Goal: Information Seeking & Learning: Learn about a topic

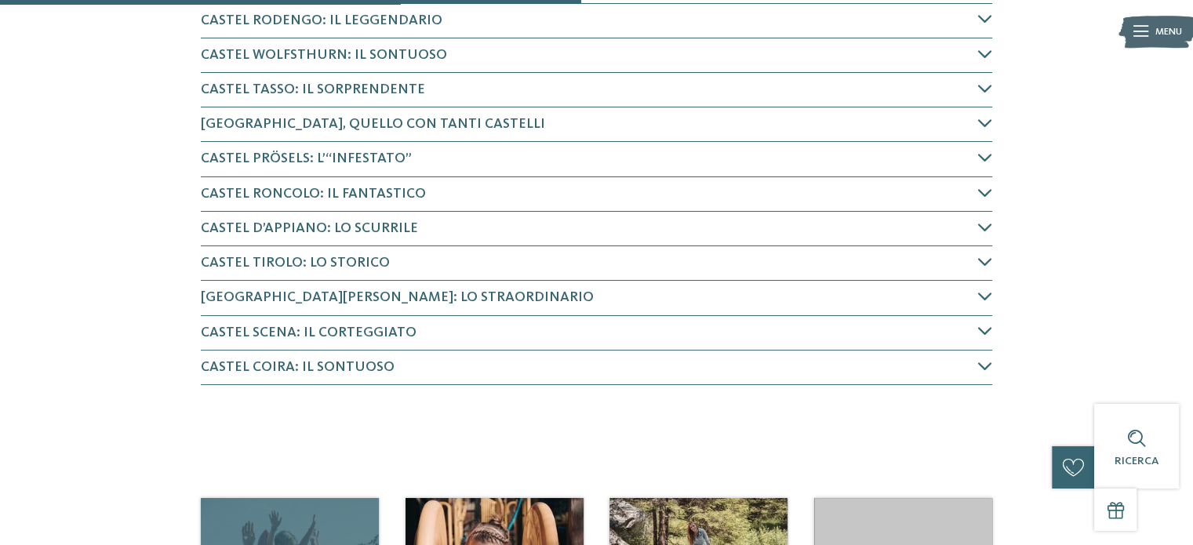
scroll to position [627, 0]
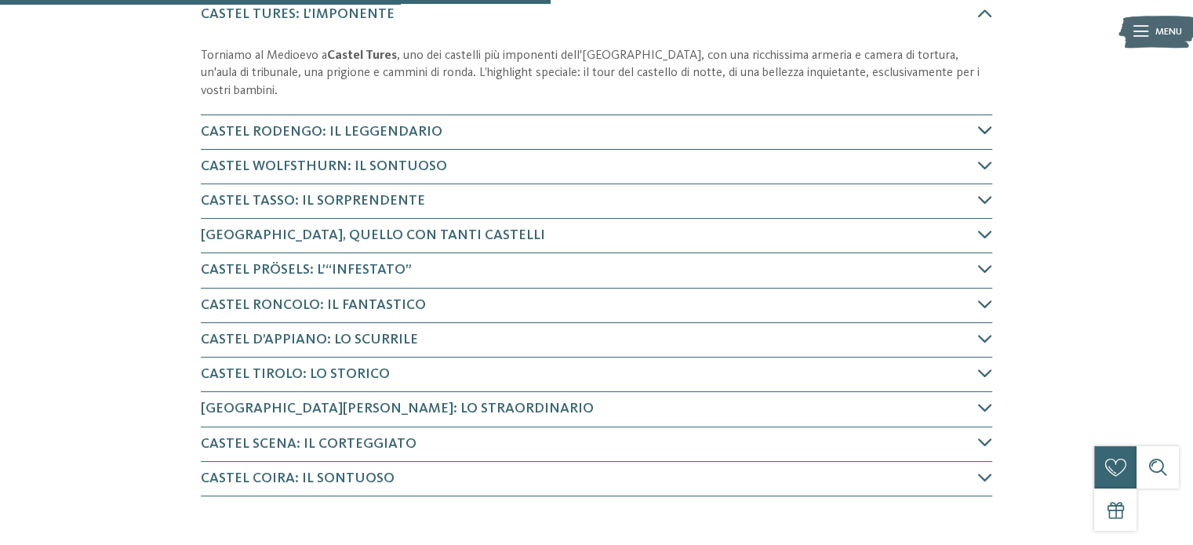
click at [988, 128] on icon at bounding box center [985, 130] width 14 height 14
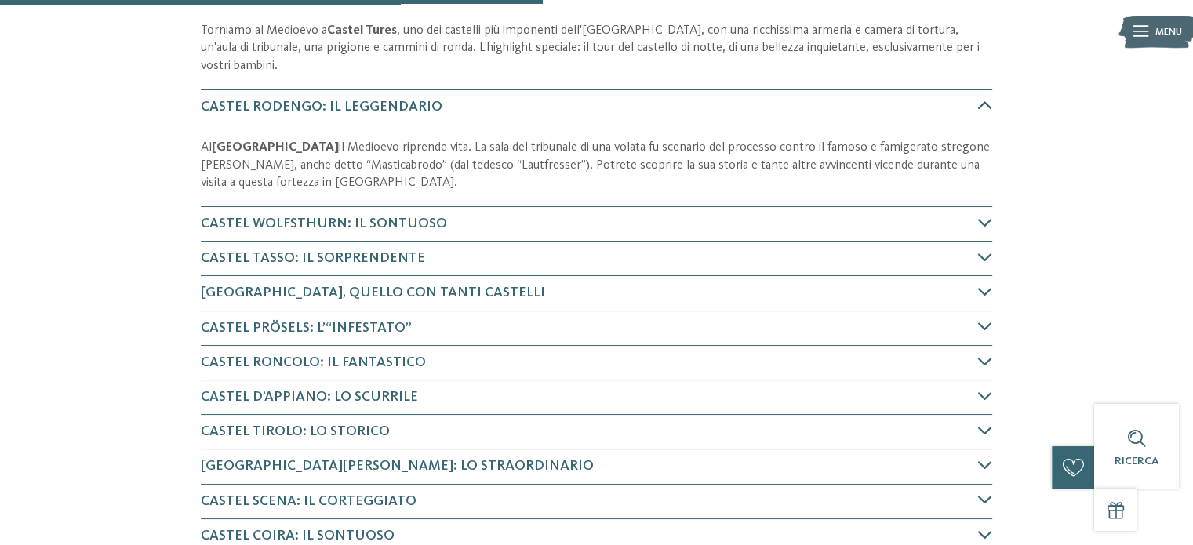
scroll to position [655, 0]
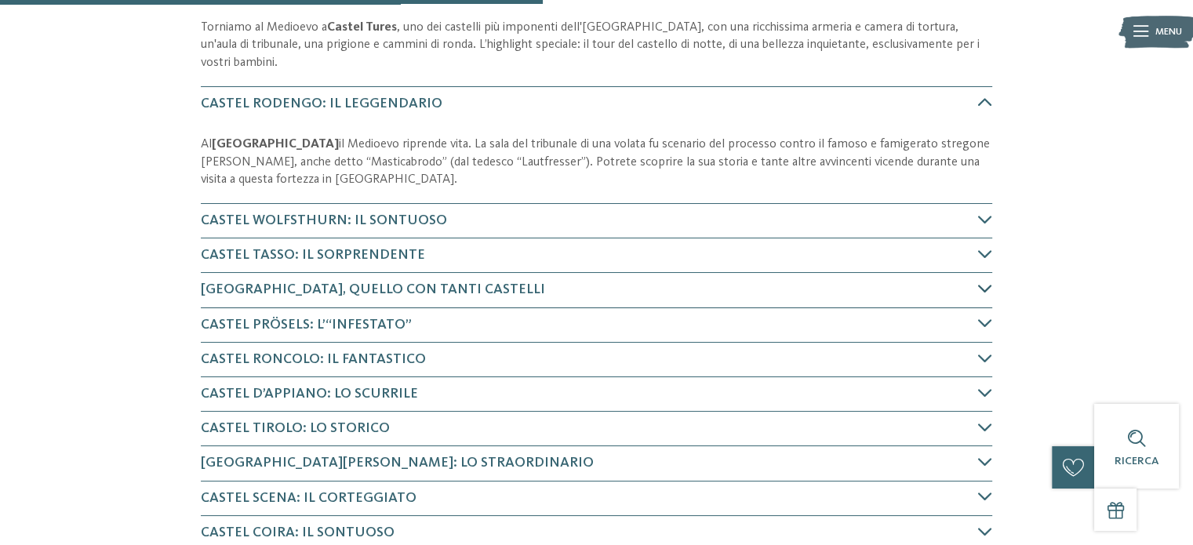
click at [979, 284] on icon at bounding box center [985, 288] width 14 height 14
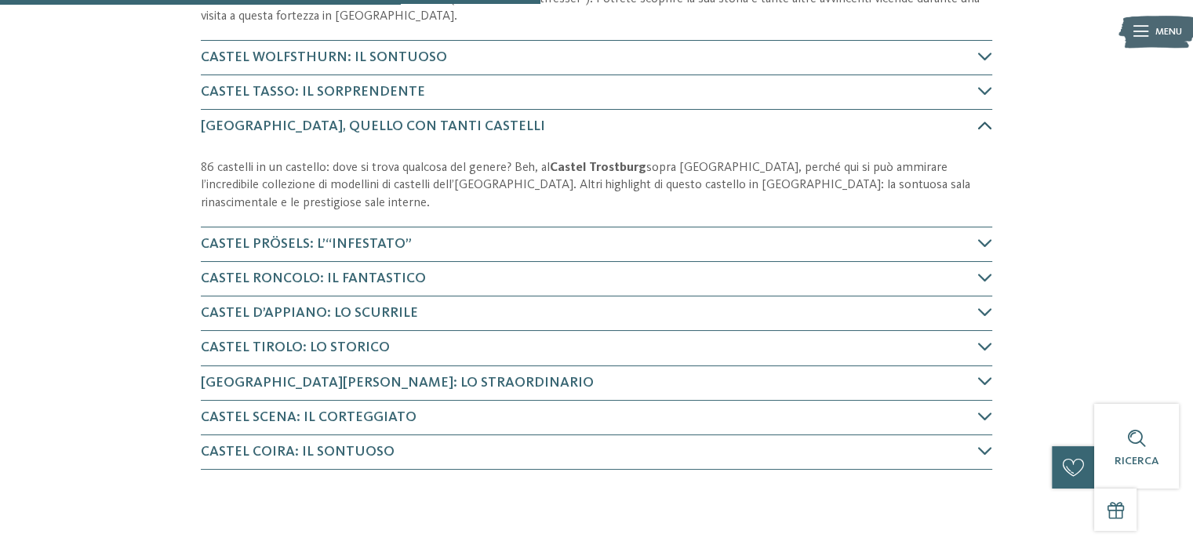
scroll to position [841, 0]
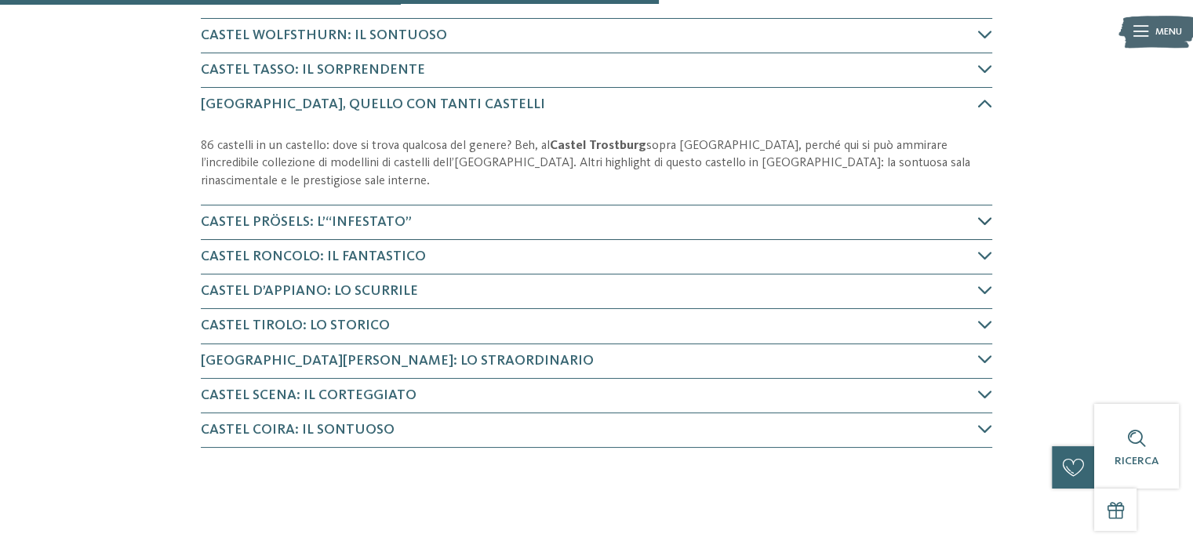
click at [989, 222] on icon at bounding box center [985, 221] width 14 height 14
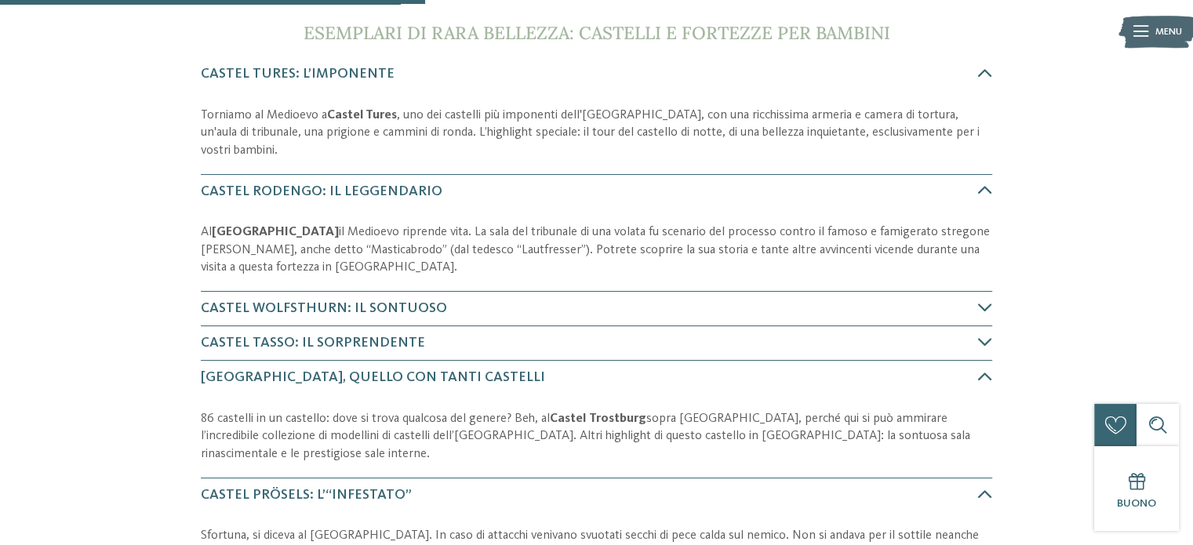
scroll to position [565, 0]
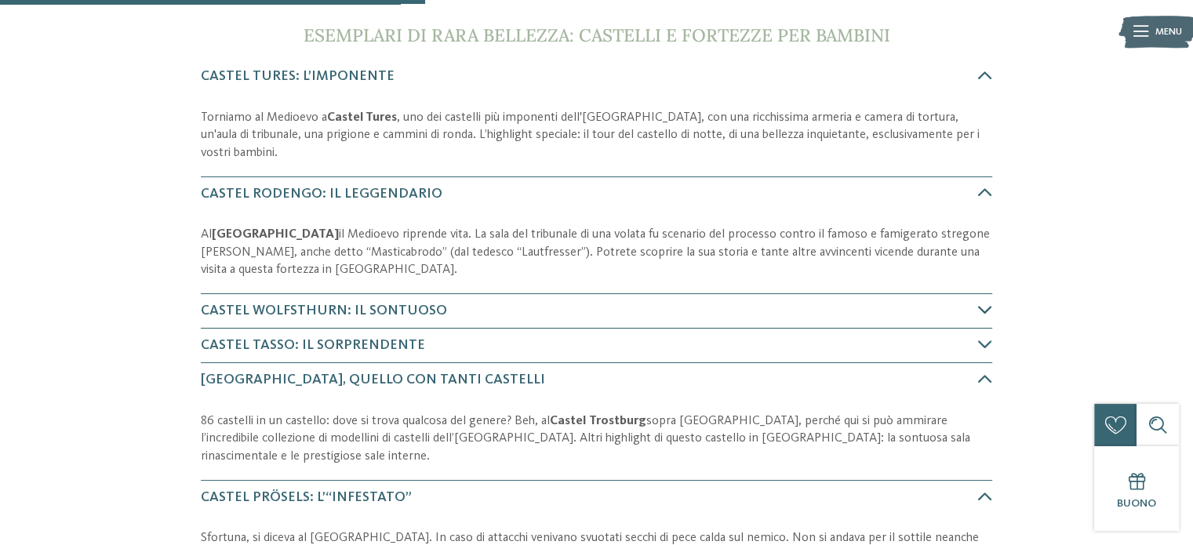
click at [978, 303] on icon at bounding box center [985, 310] width 14 height 14
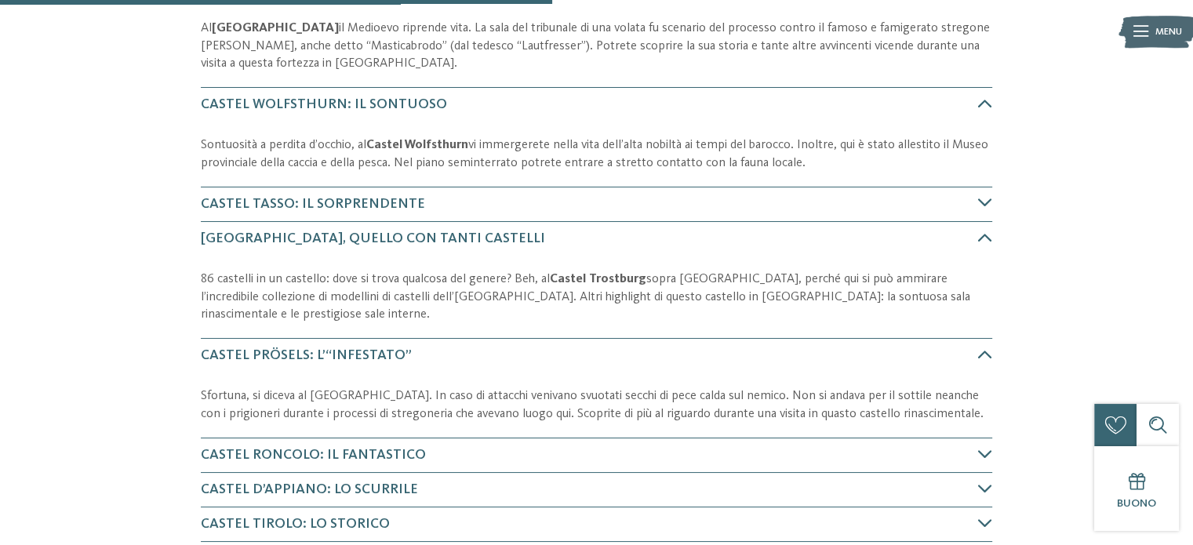
scroll to position [772, 0]
click at [985, 199] on icon at bounding box center [985, 202] width 14 height 14
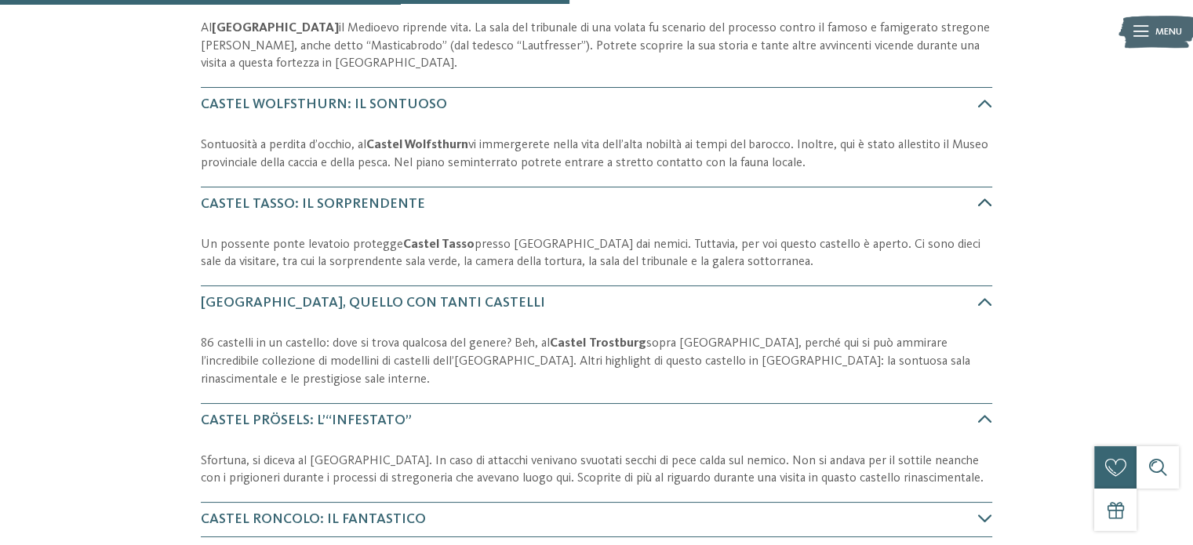
scroll to position [871, 0]
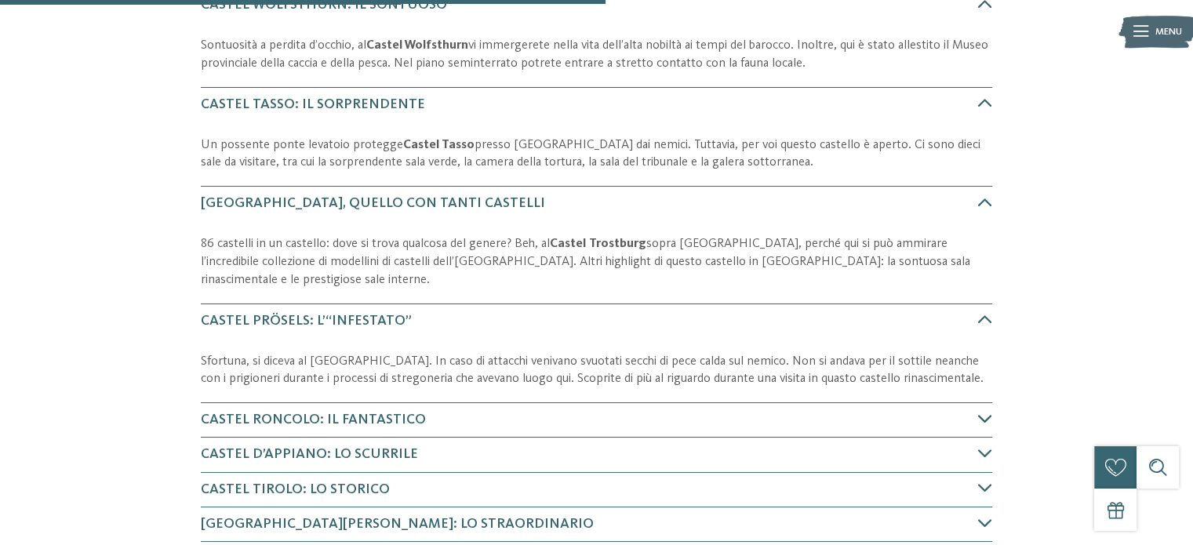
click at [986, 413] on icon at bounding box center [985, 419] width 14 height 14
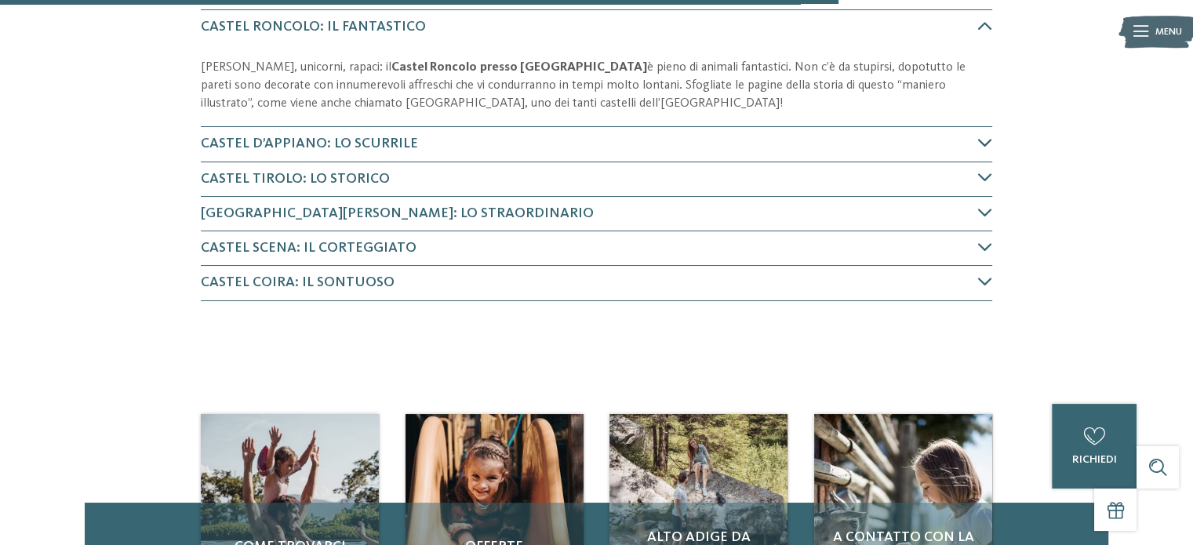
click at [978, 141] on icon at bounding box center [985, 143] width 14 height 14
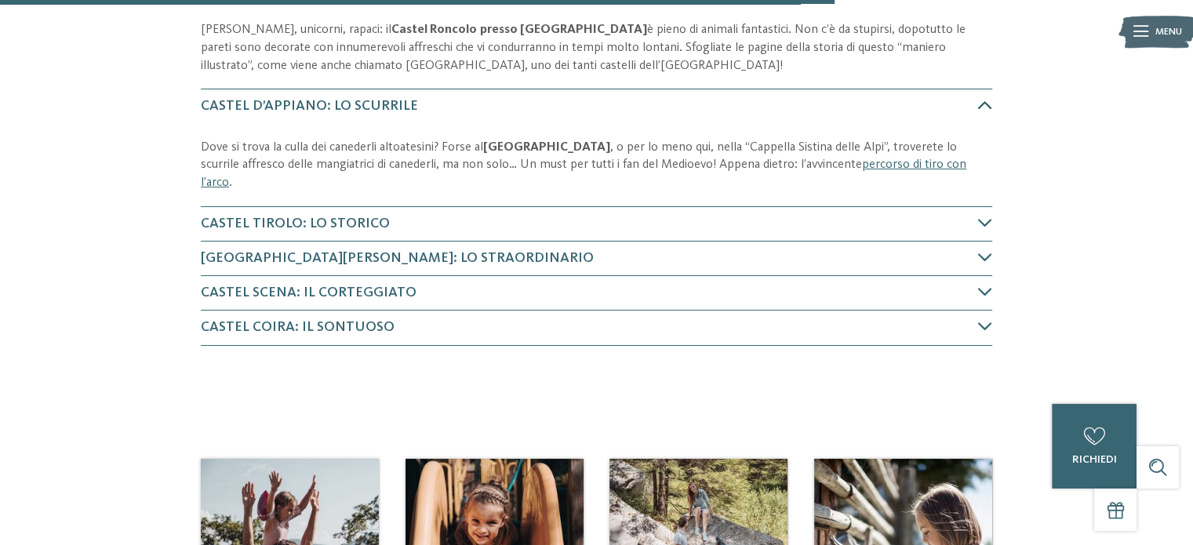
scroll to position [1302, 0]
click at [983, 215] on icon at bounding box center [985, 222] width 14 height 14
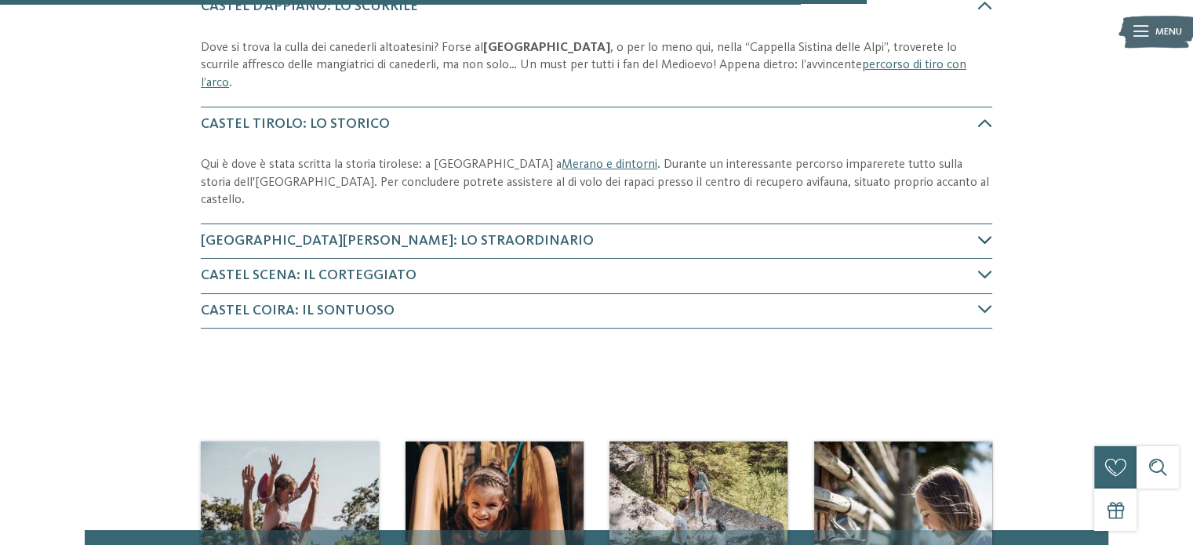
click at [983, 233] on icon at bounding box center [985, 240] width 14 height 14
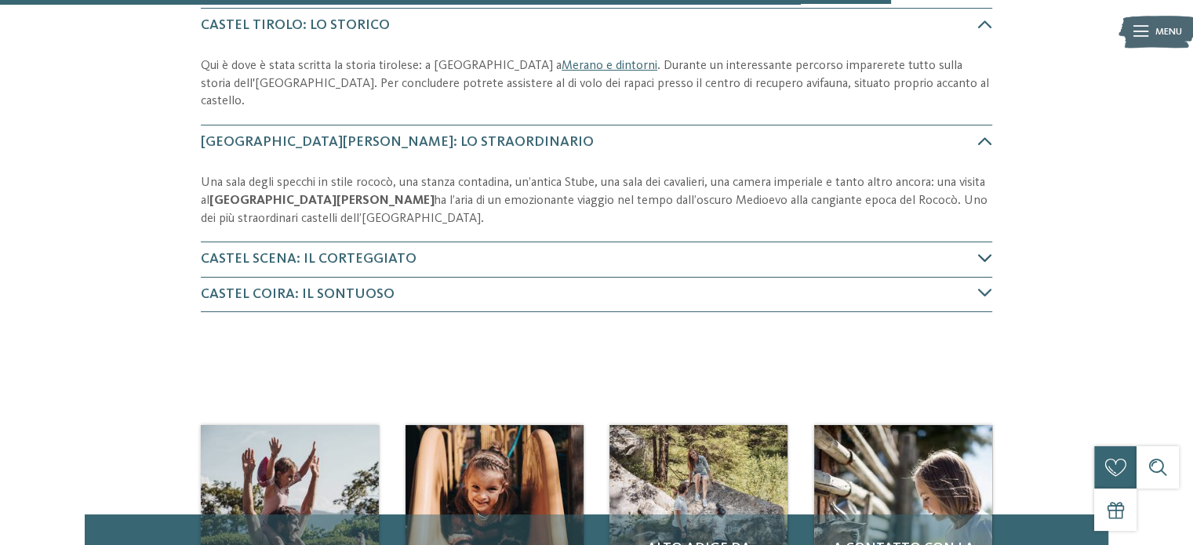
click at [979, 251] on icon at bounding box center [985, 258] width 14 height 14
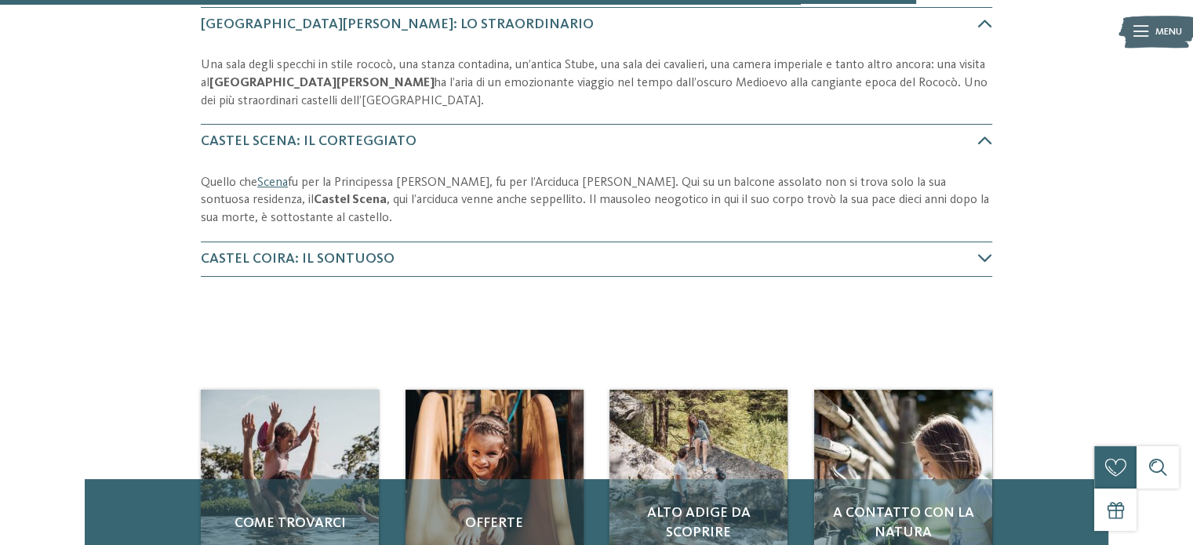
scroll to position [1617, 0]
click at [989, 252] on icon at bounding box center [985, 259] width 14 height 14
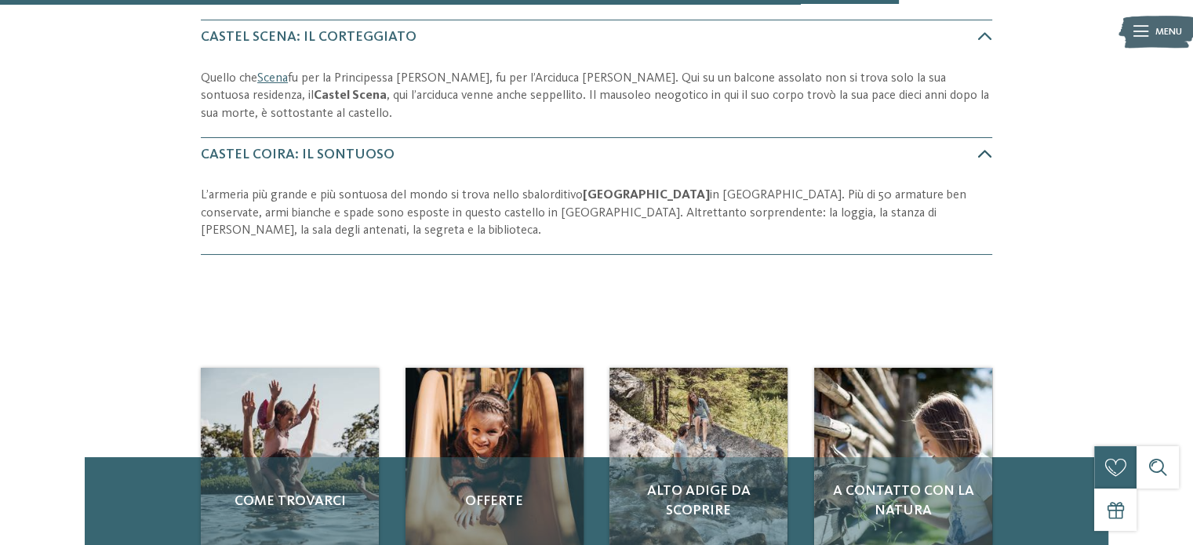
scroll to position [1734, 0]
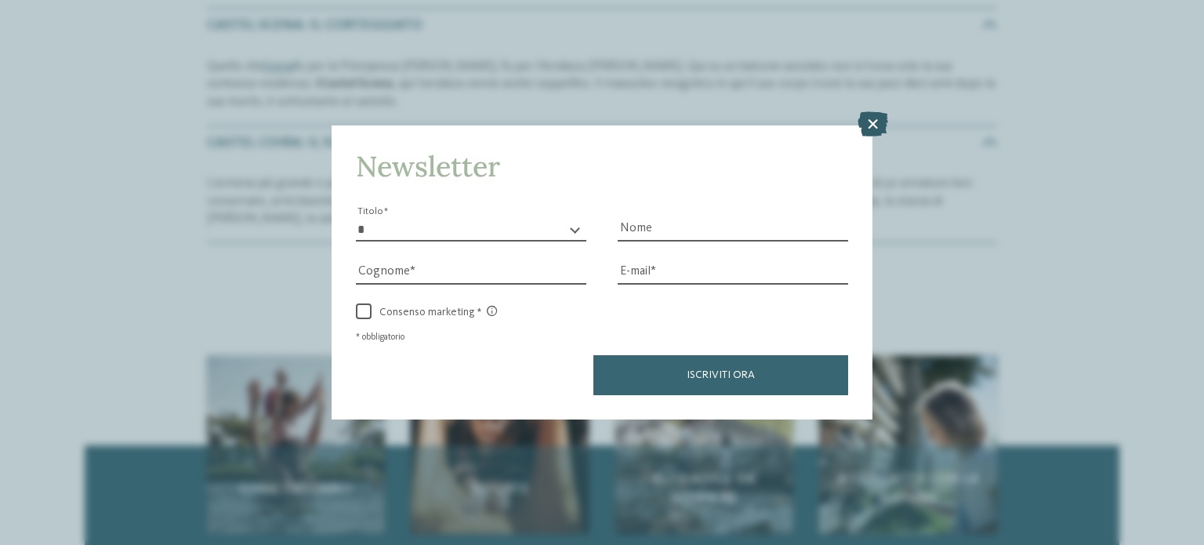
click at [878, 120] on icon at bounding box center [873, 123] width 31 height 25
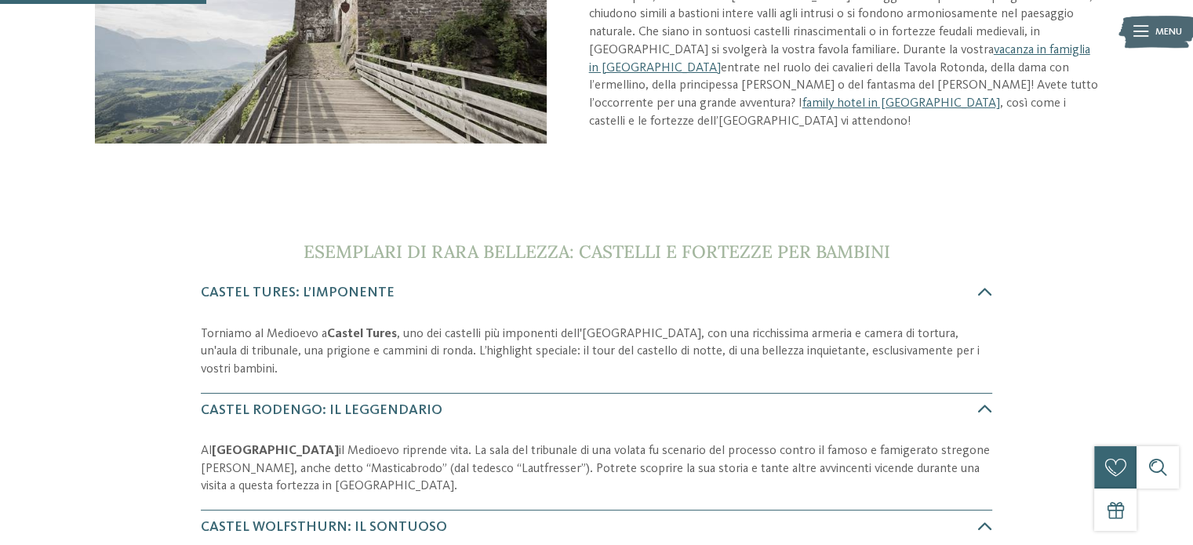
scroll to position [376, 0]
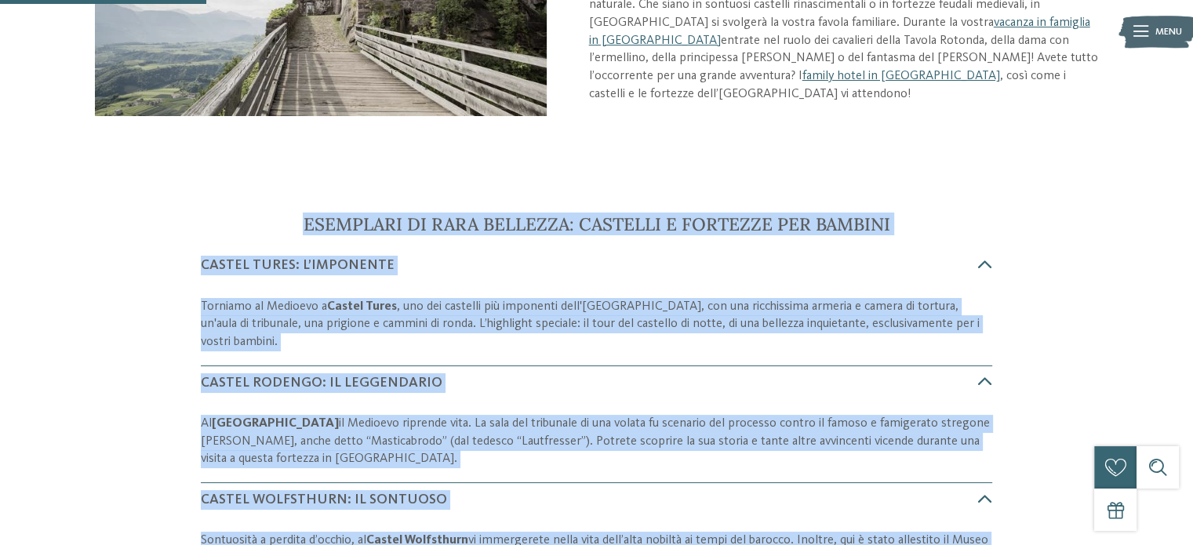
drag, startPoint x: 977, startPoint y: 187, endPoint x: 274, endPoint y: 217, distance: 703.9
